Goal: Task Accomplishment & Management: Use online tool/utility

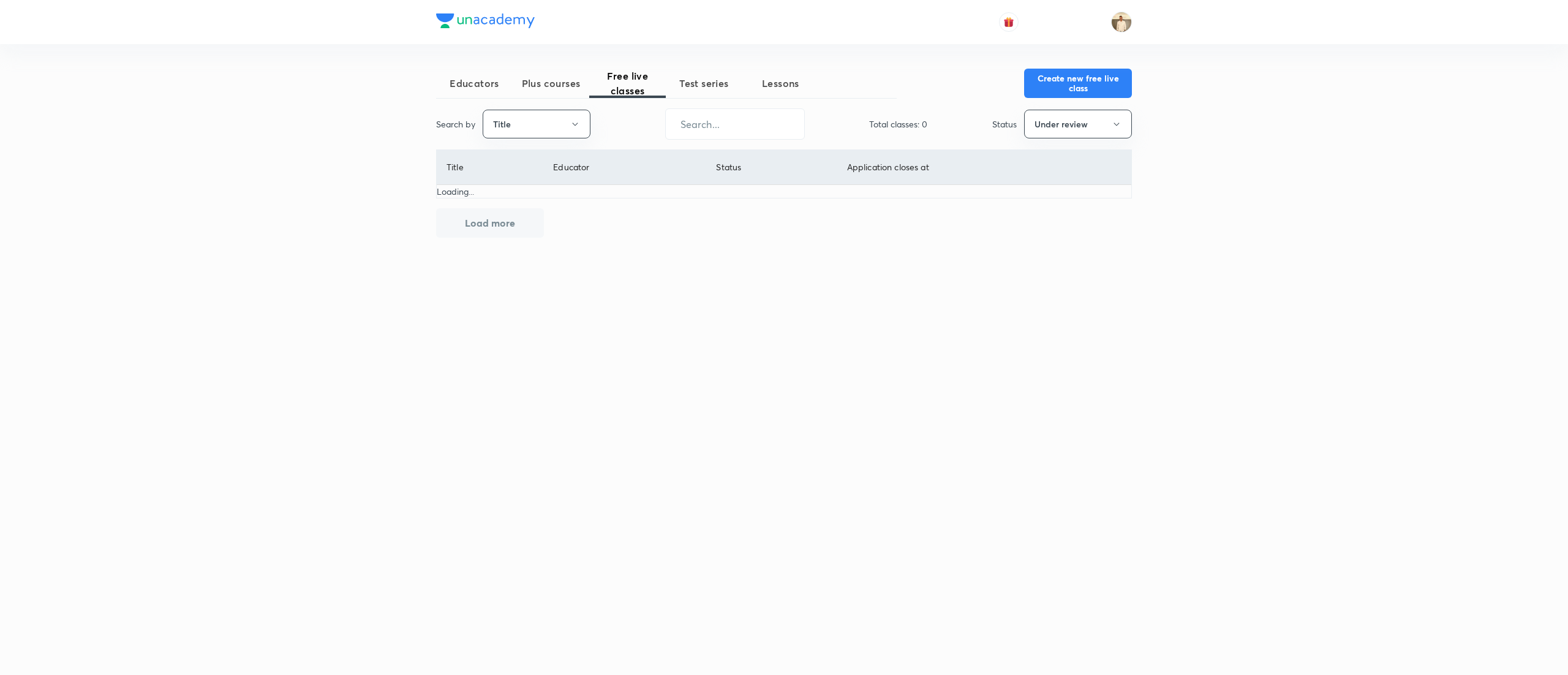
click at [563, 122] on button "Title" at bounding box center [536, 124] width 108 height 29
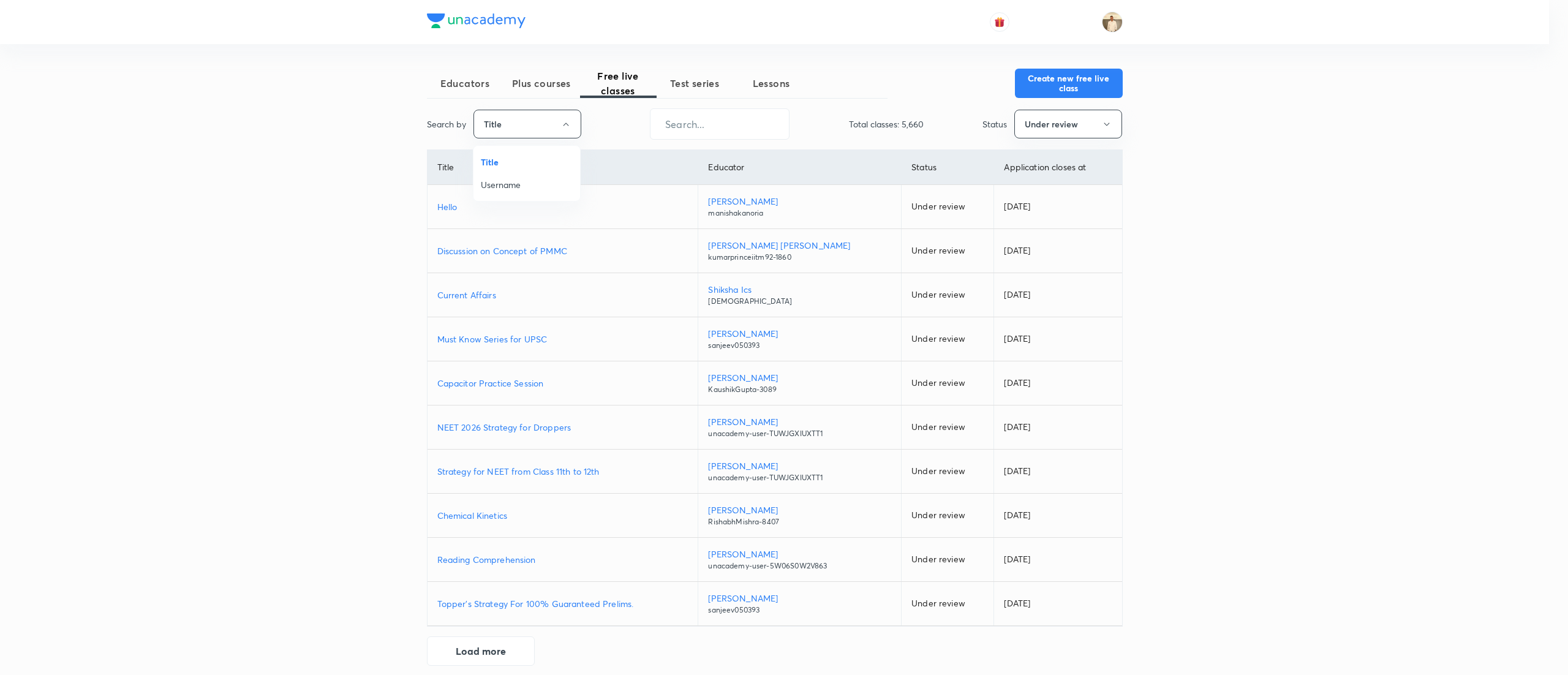
click at [532, 183] on span "Username" at bounding box center [526, 185] width 92 height 13
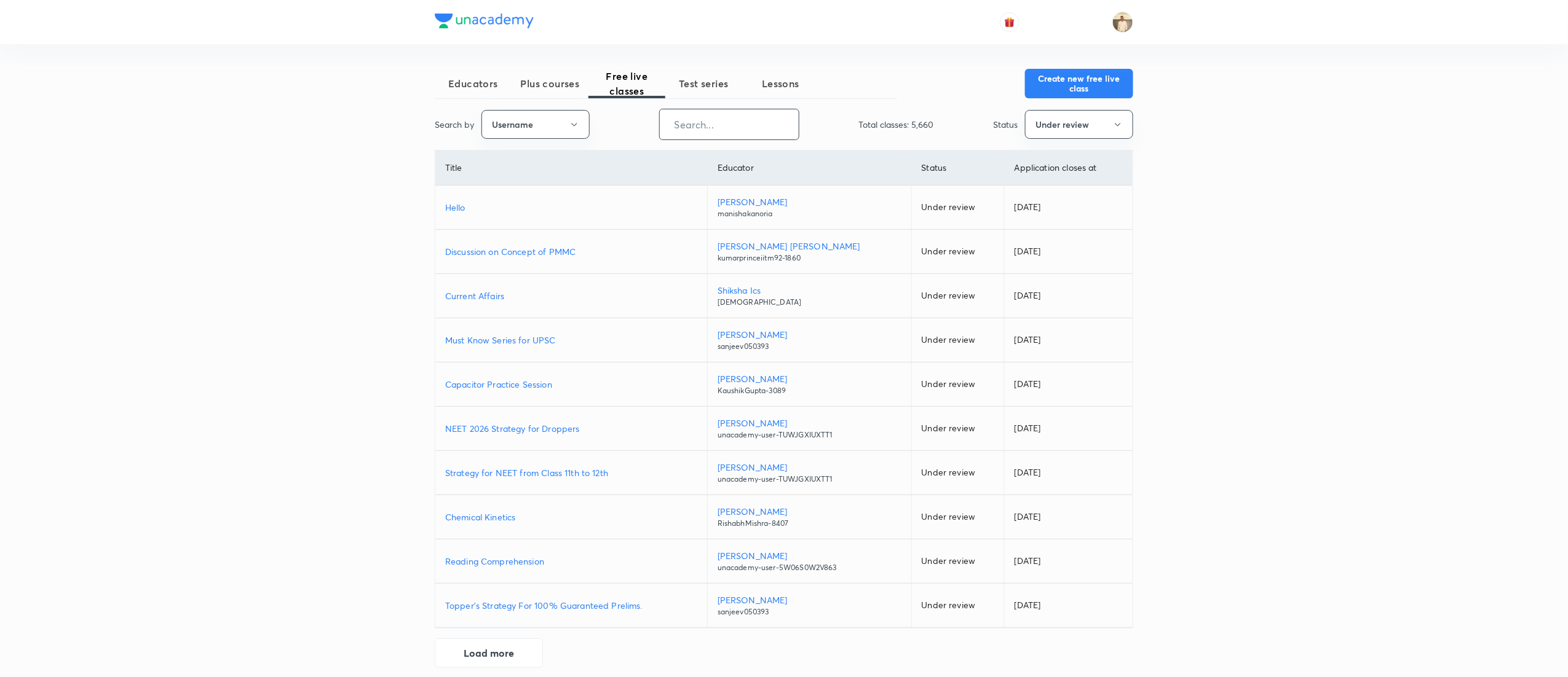
click at [752, 128] on input "text" at bounding box center [729, 124] width 139 height 32
paste input "unacademy-user-yiohkyac01dk"
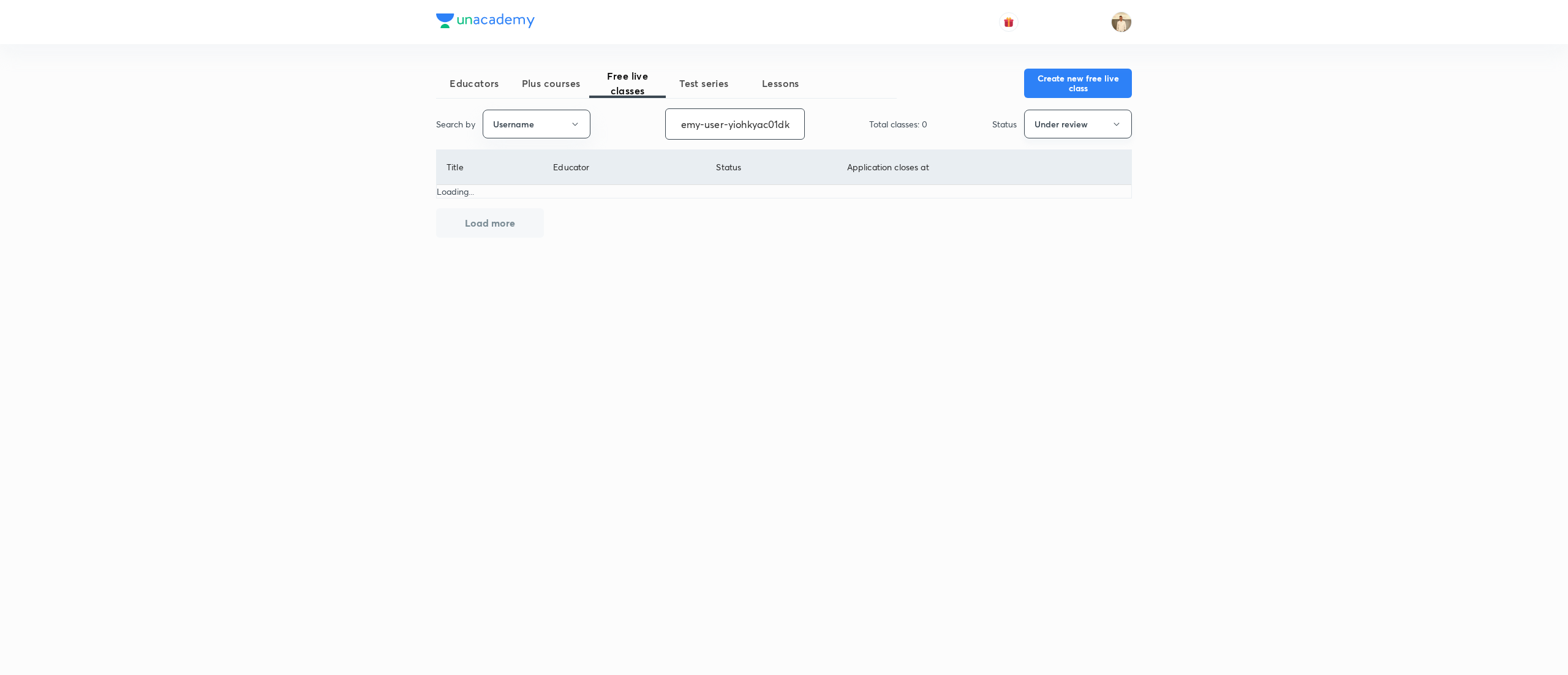
type input "unacademy-user-yiohkyac01dk"
click at [1110, 129] on button "Under review" at bounding box center [1078, 124] width 108 height 29
click at [1040, 220] on li "Live" at bounding box center [1079, 230] width 107 height 23
click at [593, 205] on p "Poll Revision: [PERSON_NAME] and the National Movement" at bounding box center [588, 207] width 284 height 13
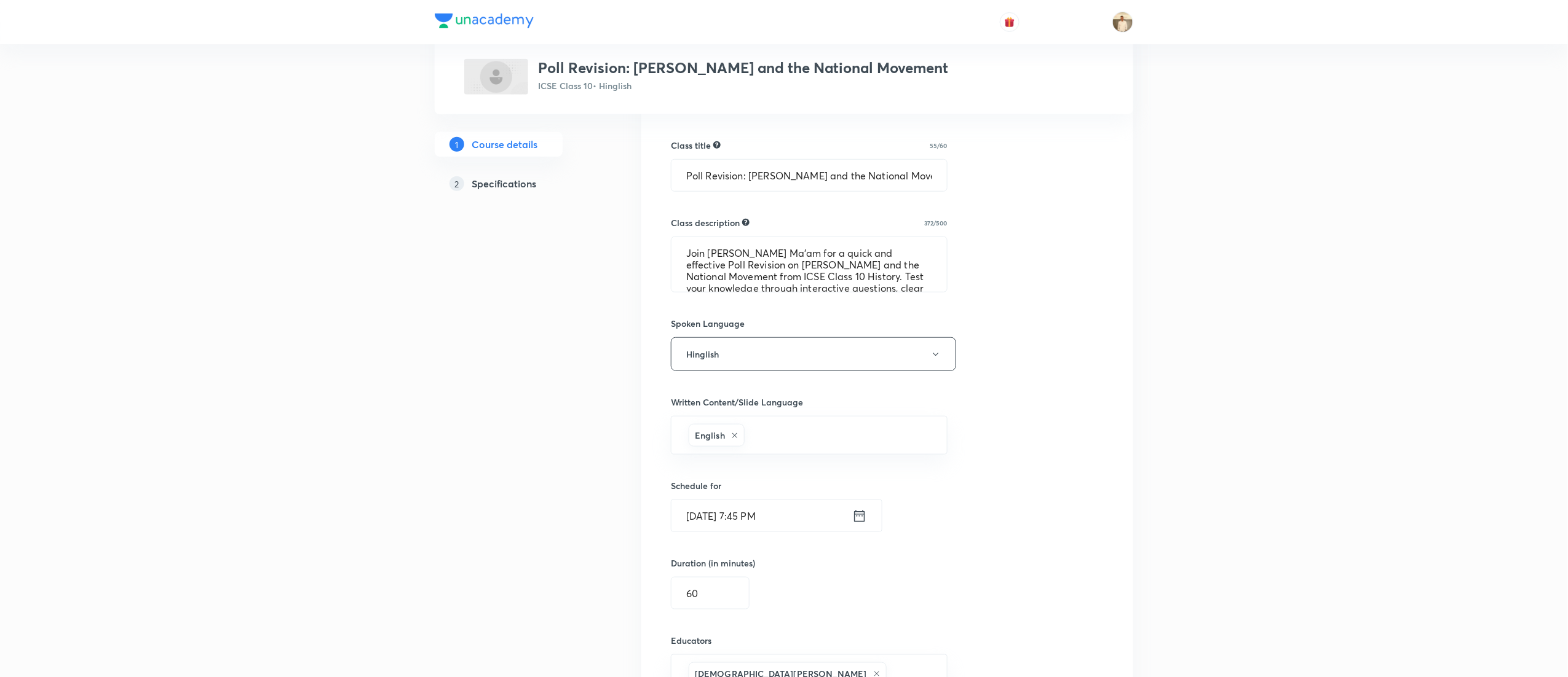
scroll to position [432, 0]
click at [745, 513] on input "[DATE] 7:45 PM" at bounding box center [761, 512] width 181 height 32
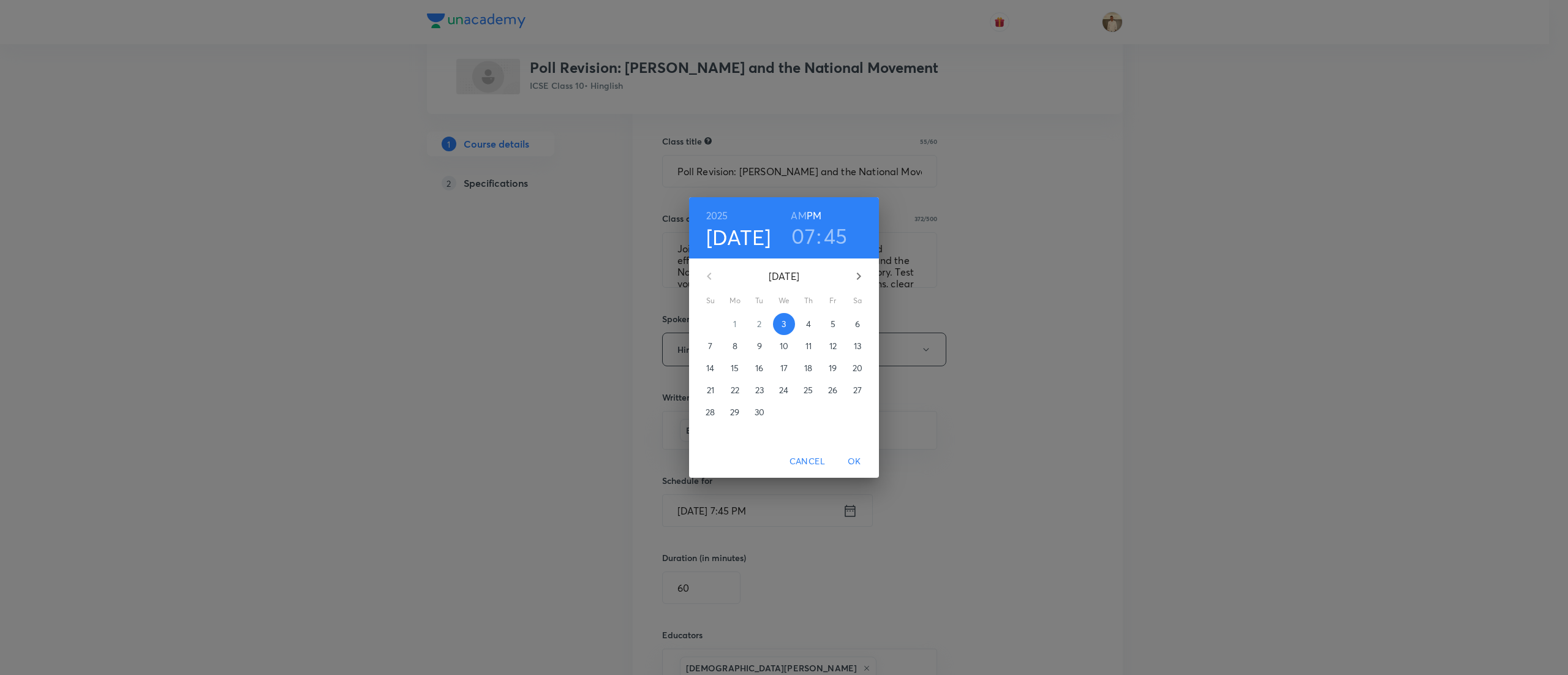
click at [810, 237] on h3 "07" at bounding box center [803, 236] width 23 height 26
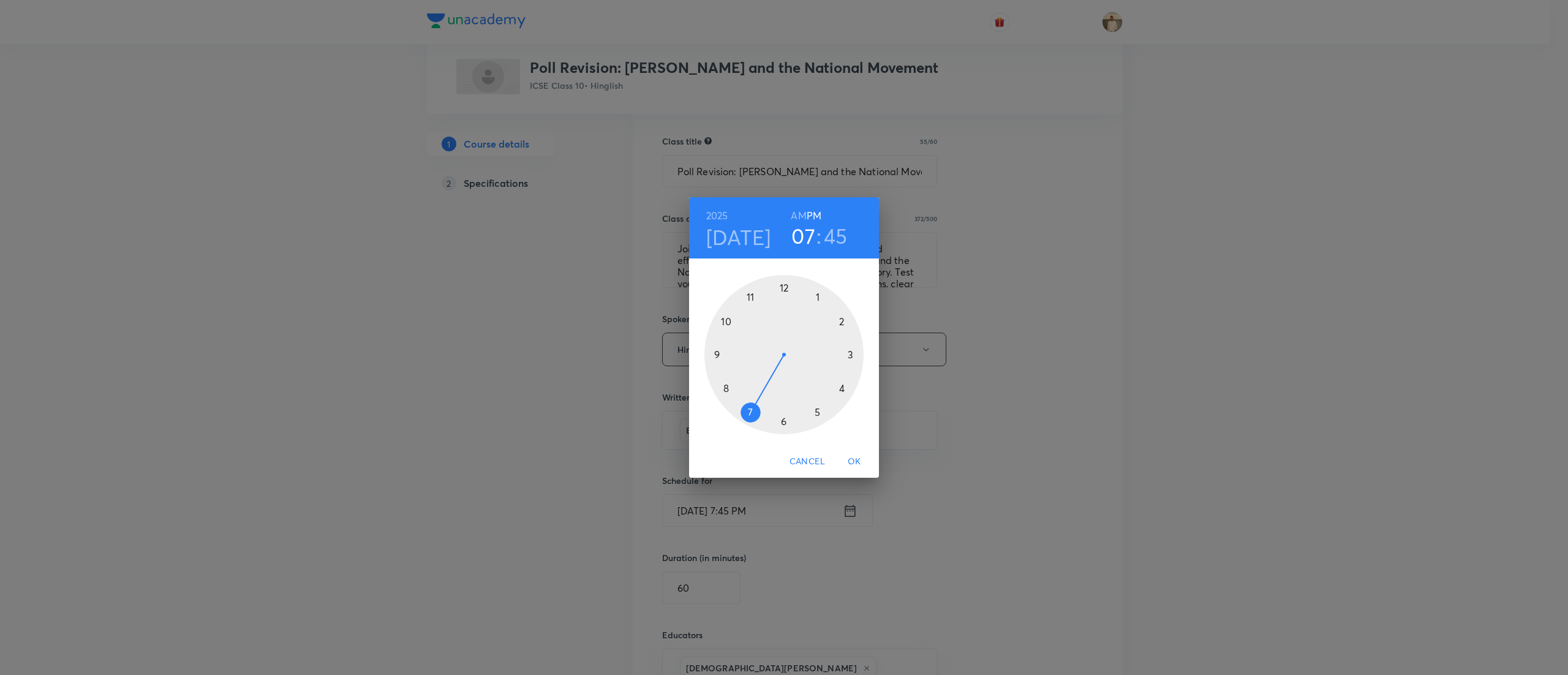
click at [714, 352] on div at bounding box center [784, 354] width 160 height 160
click at [783, 284] on div at bounding box center [784, 354] width 160 height 160
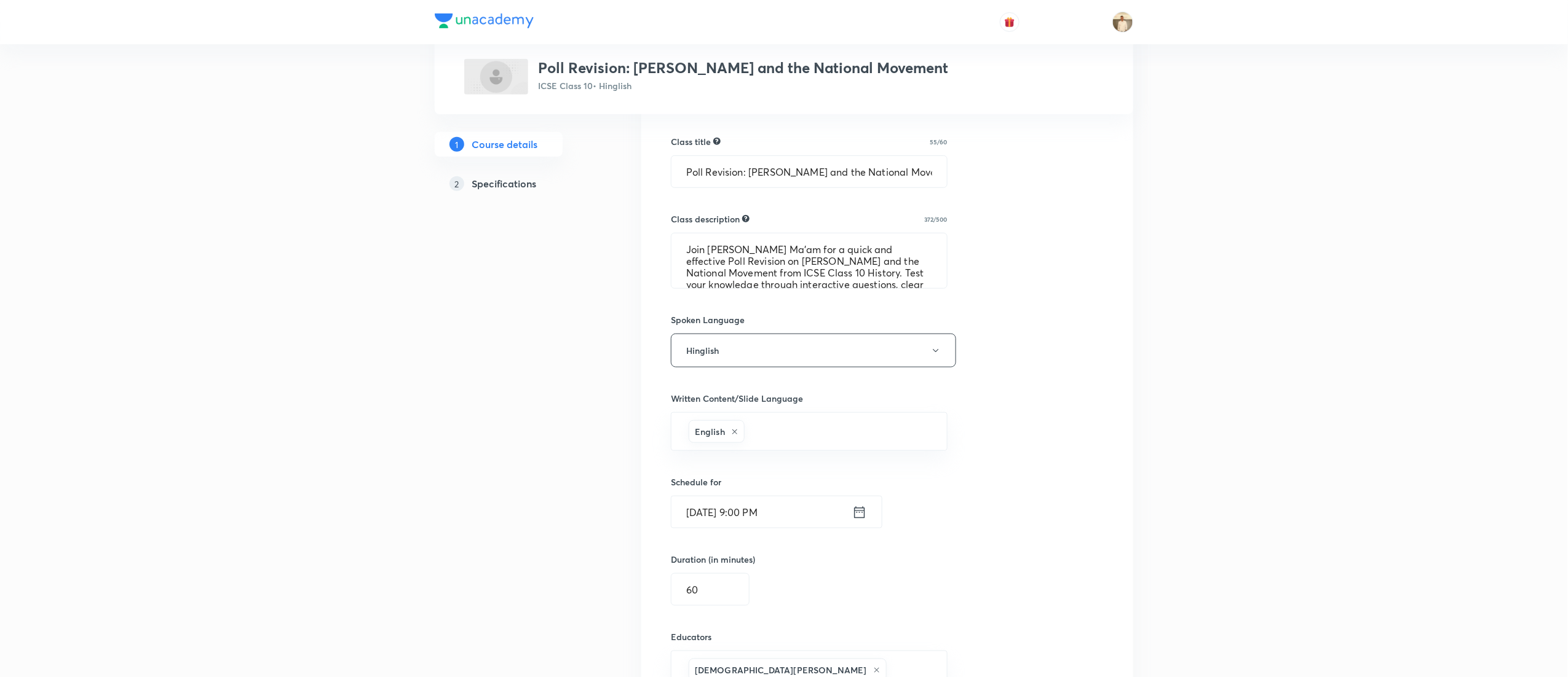
scroll to position [639, 0]
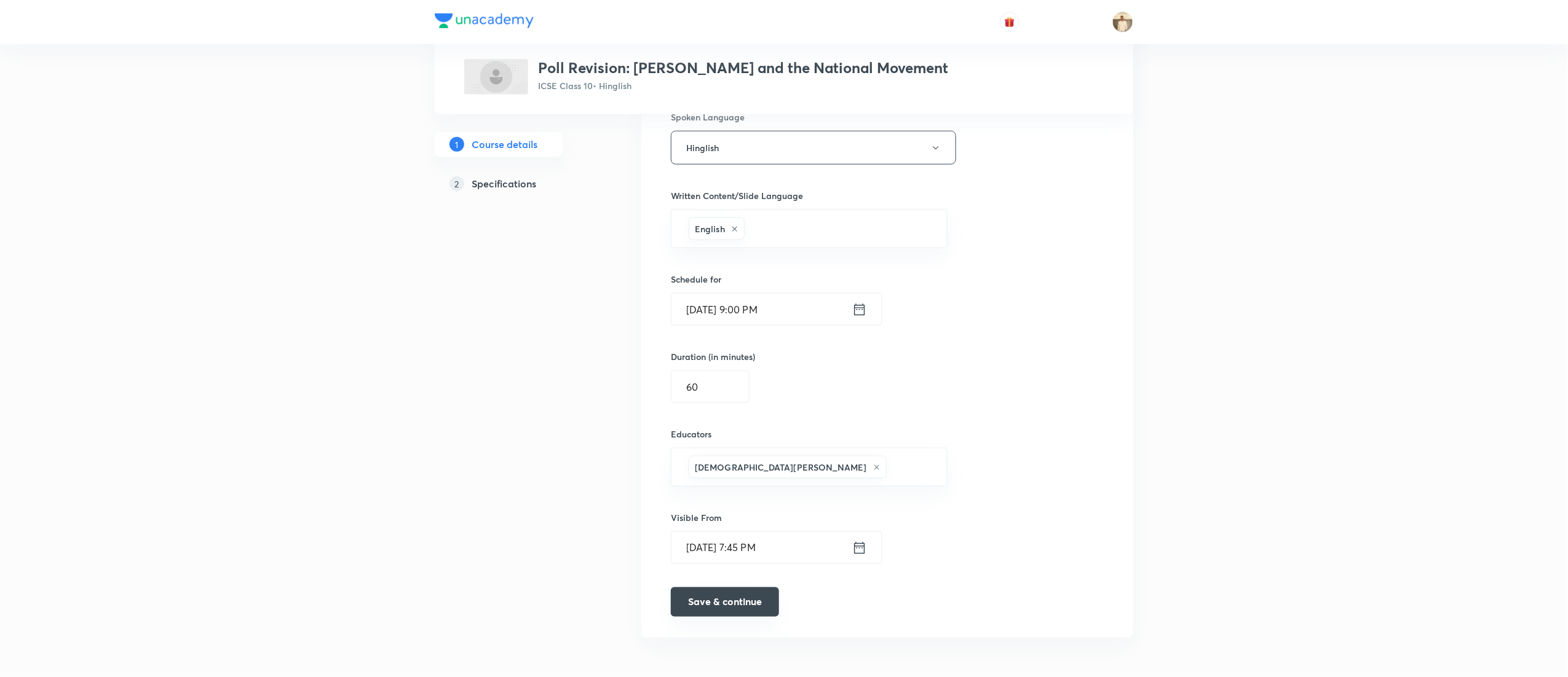
click at [732, 605] on button "Save & continue" at bounding box center [725, 602] width 108 height 29
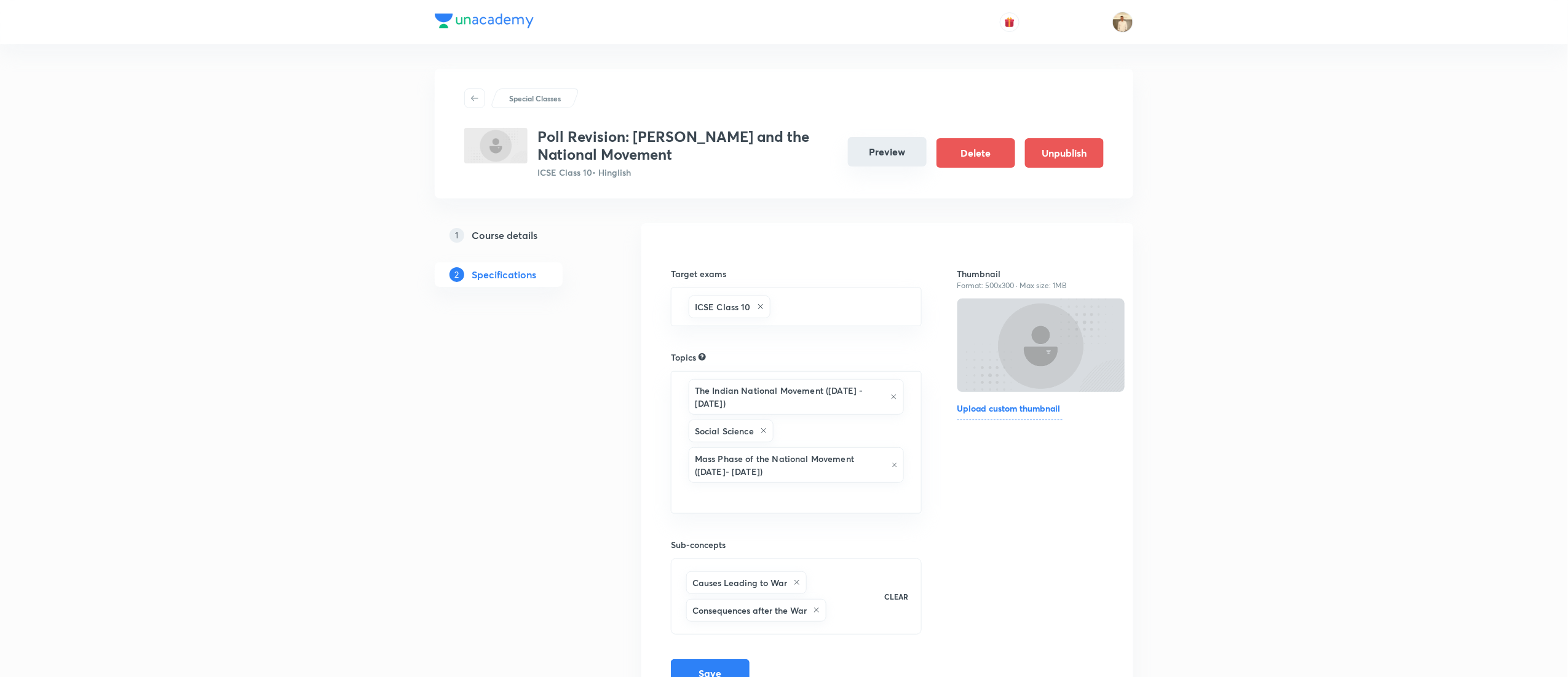
click at [889, 150] on button "Preview" at bounding box center [886, 152] width 79 height 29
